Goal: Find specific page/section: Find specific page/section

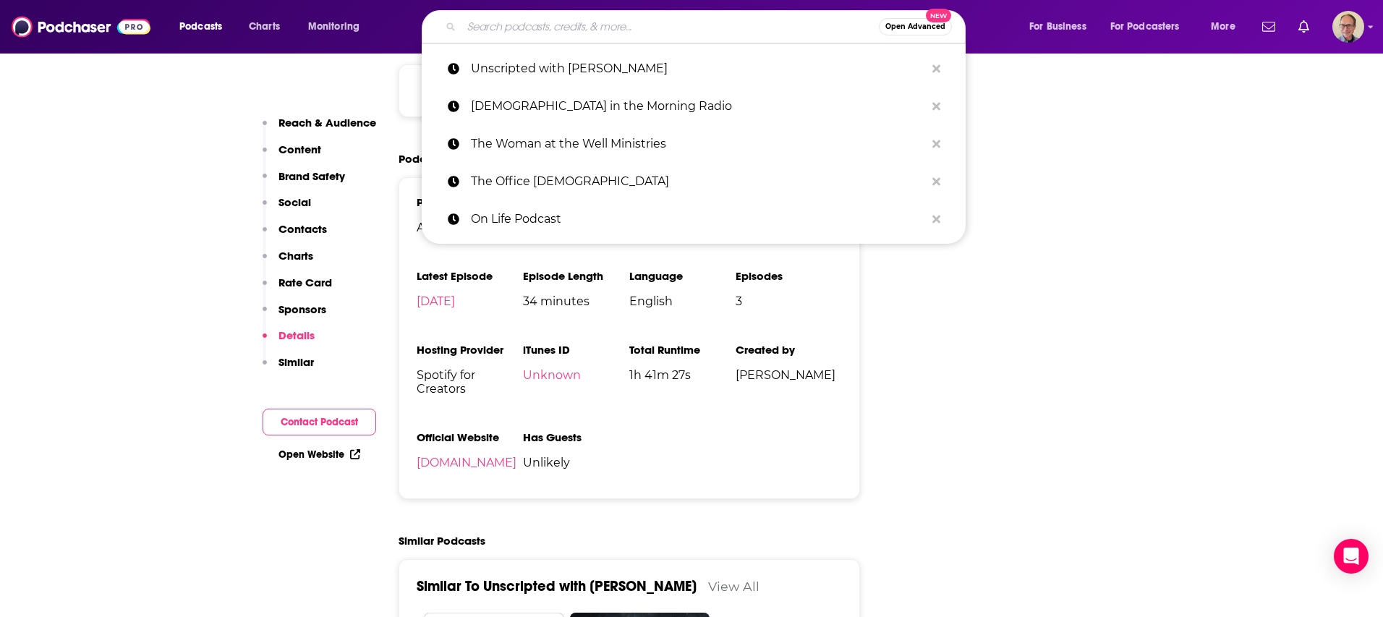
click at [539, 30] on input "Search podcasts, credits, & more..." at bounding box center [669, 26] width 417 height 23
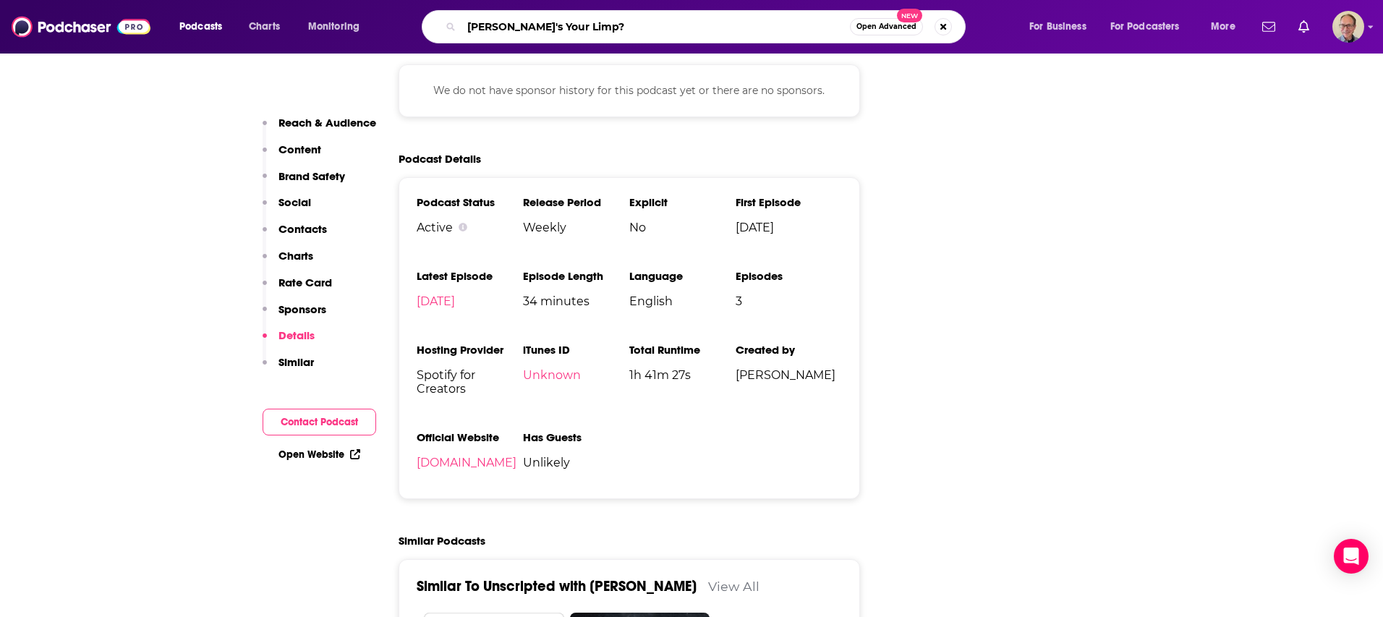
type input "What's Your Limp?"
click at [572, 26] on input "What's Your Limp?" at bounding box center [655, 26] width 388 height 23
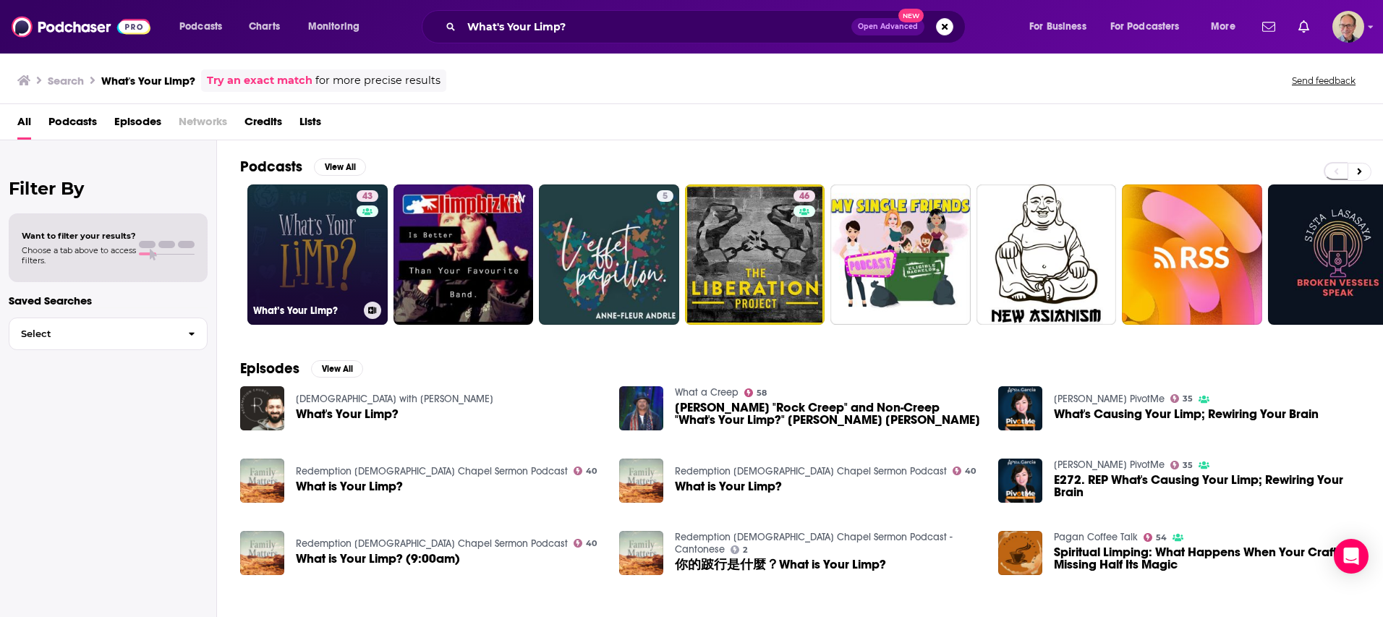
click at [319, 233] on link "43 What’s Your Limp?" at bounding box center [317, 254] width 140 height 140
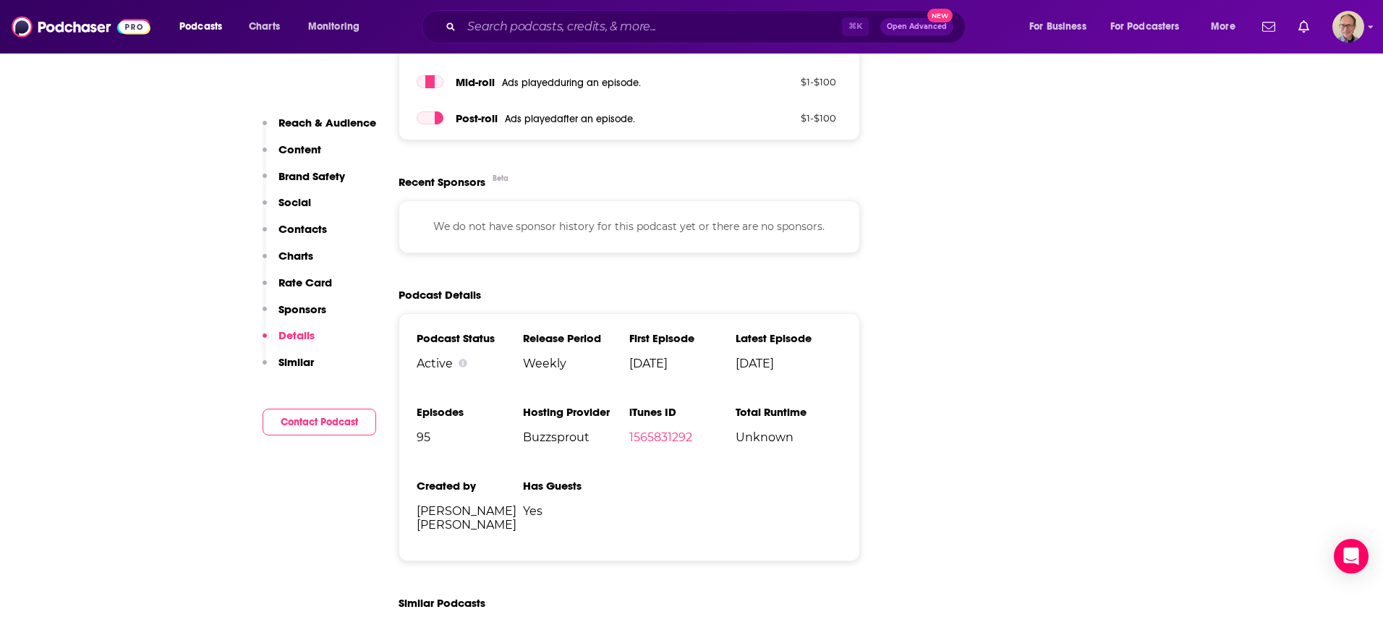
scroll to position [2159, 0]
